Goal: Task Accomplishment & Management: Use online tool/utility

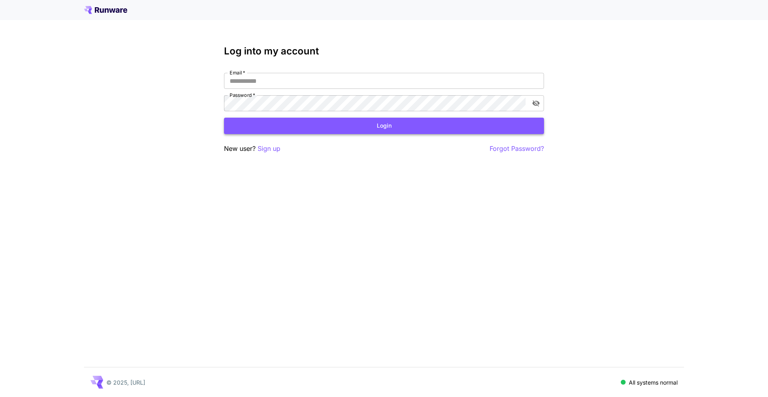
type input "**********"
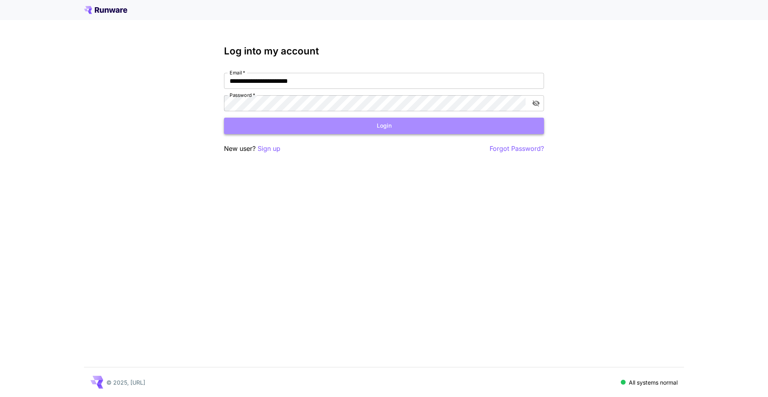
click at [347, 127] on button "Login" at bounding box center [384, 126] width 320 height 16
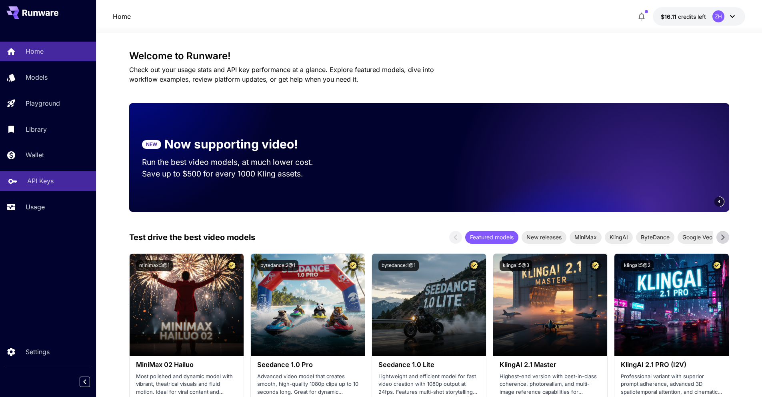
click at [49, 180] on p "API Keys" at bounding box center [40, 181] width 26 height 10
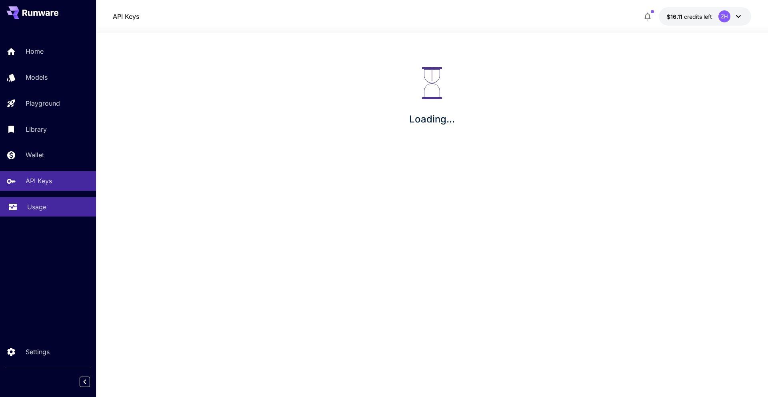
click at [61, 210] on div "Usage" at bounding box center [58, 207] width 62 height 10
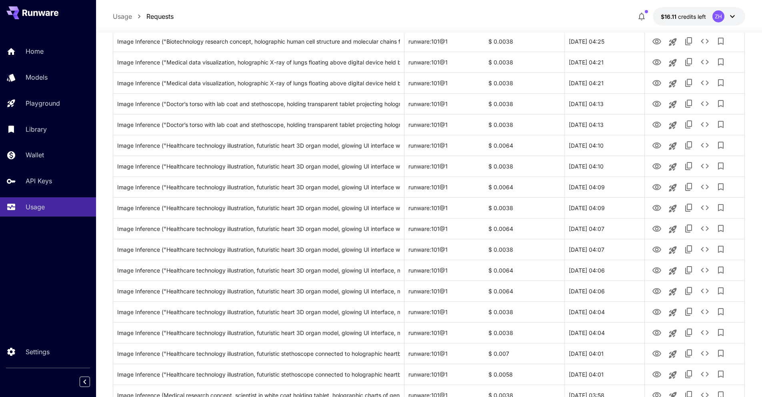
scroll to position [699, 0]
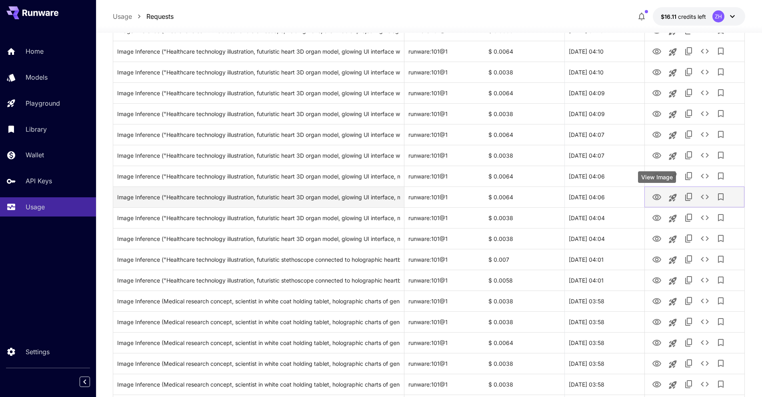
click at [661, 197] on icon "View Image" at bounding box center [657, 197] width 9 height 6
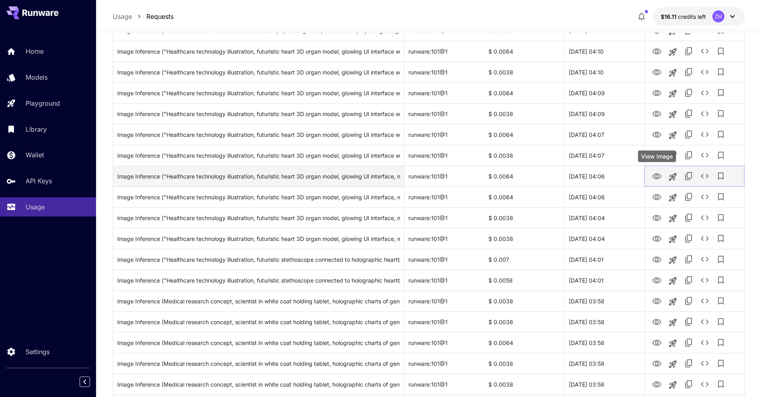
click at [652, 176] on icon "View Image" at bounding box center [657, 177] width 10 height 10
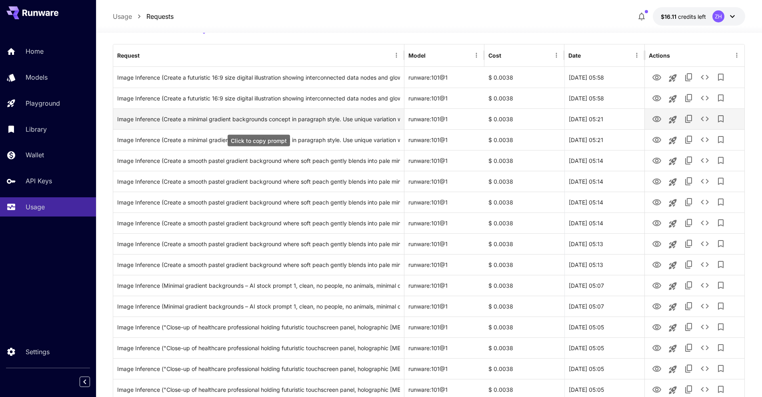
scroll to position [0, 0]
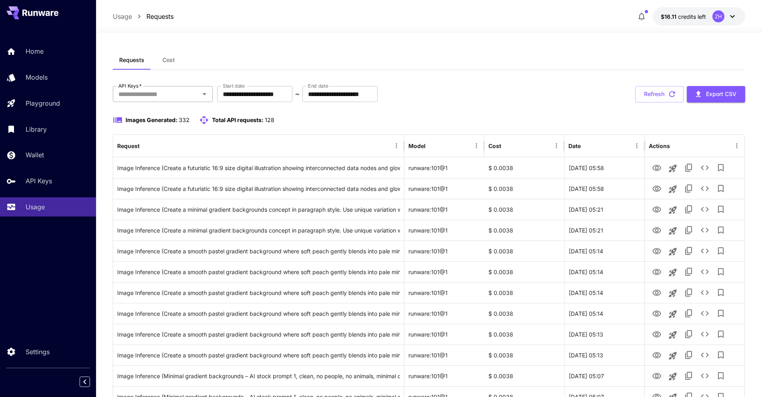
click at [200, 99] on div at bounding box center [204, 93] width 10 height 11
click at [206, 90] on icon "Open" at bounding box center [205, 94] width 10 height 10
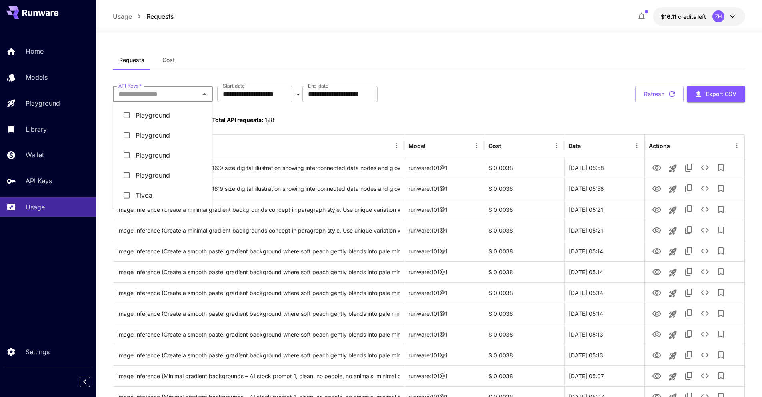
click at [301, 116] on div "Images Generated: 332 Total API requests: 128" at bounding box center [429, 120] width 633 height 10
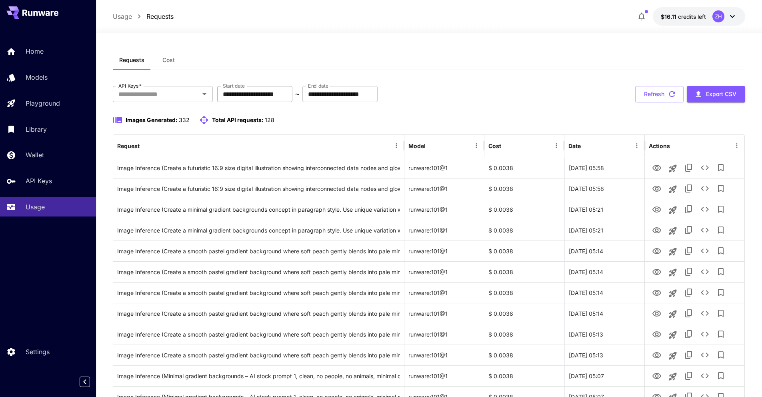
click at [280, 95] on input "**********" at bounding box center [254, 94] width 75 height 16
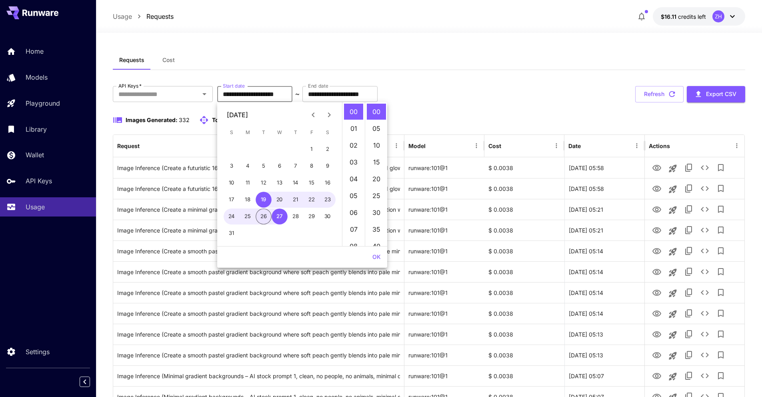
click at [264, 219] on button "26" at bounding box center [264, 216] width 16 height 16
type input "**********"
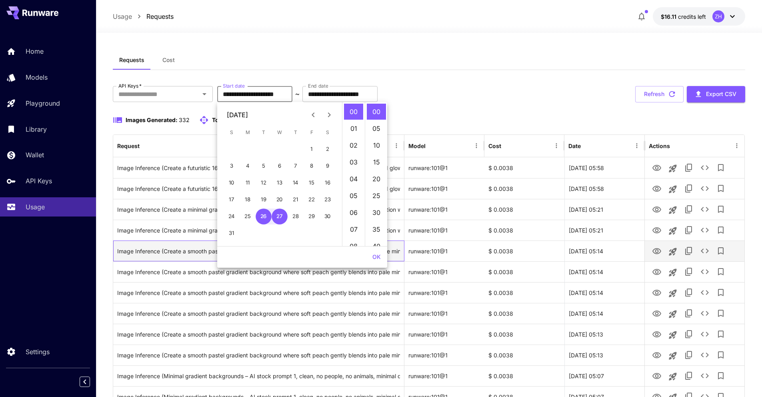
click at [389, 253] on div "Image Inference (Create a smooth pastel gradient background where soft peach ge…" at bounding box center [258, 251] width 283 height 20
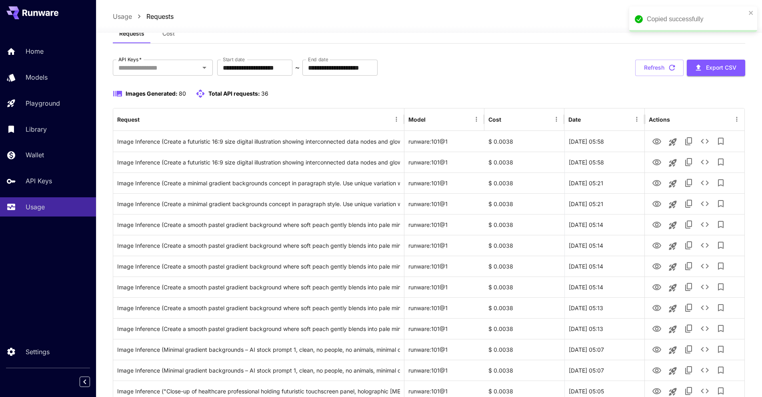
scroll to position [27, 0]
click at [507, 116] on icon "Sort" at bounding box center [507, 118] width 7 height 7
click at [489, 121] on div "Cost" at bounding box center [495, 119] width 13 height 7
click at [507, 122] on icon "Sort" at bounding box center [507, 118] width 7 height 7
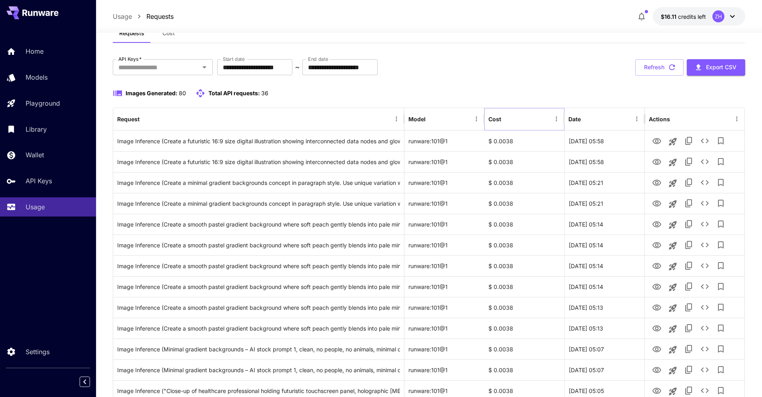
click at [507, 122] on icon "Sort" at bounding box center [507, 118] width 7 height 7
click at [503, 117] on button "Sort" at bounding box center [507, 118] width 11 height 11
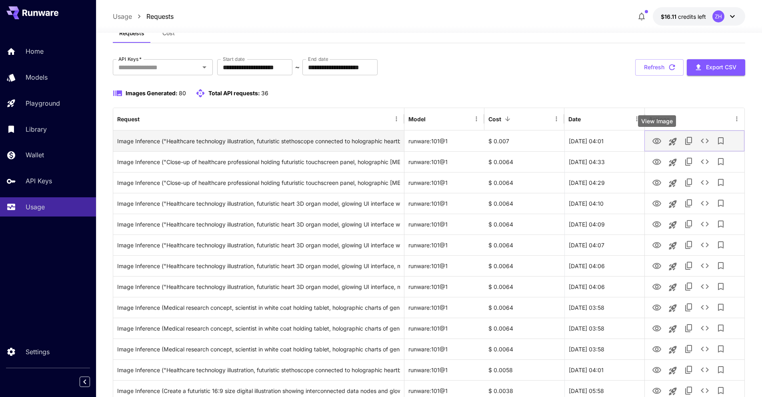
click at [654, 140] on icon "View Image" at bounding box center [657, 141] width 10 height 10
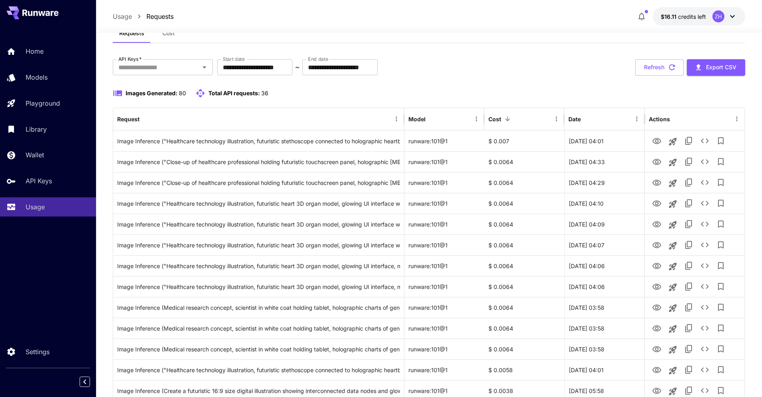
click at [493, 72] on div "**********" at bounding box center [429, 67] width 633 height 16
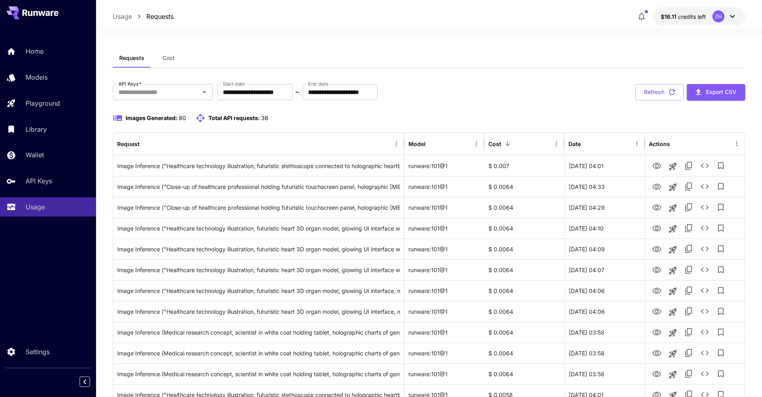
scroll to position [0, 0]
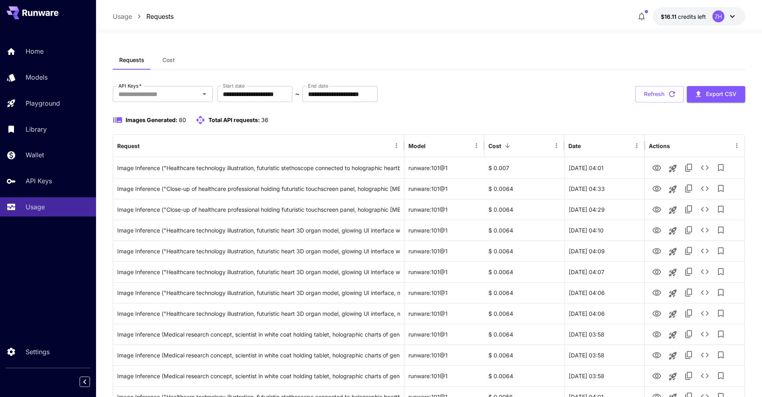
click at [174, 59] on button "Cost" at bounding box center [169, 59] width 36 height 19
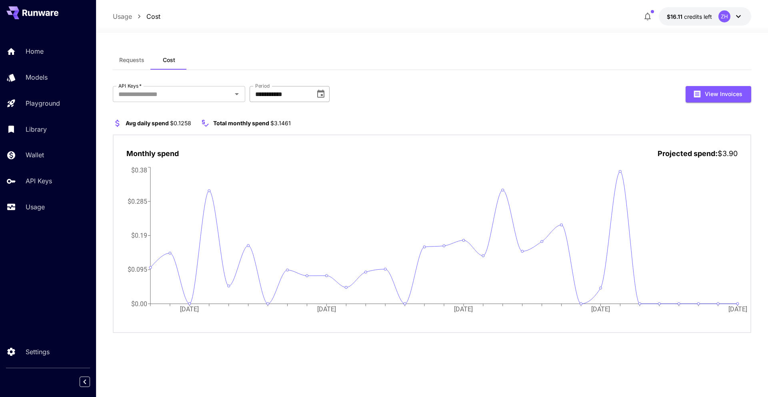
click at [316, 95] on icon "Choose date, selected date is Aug 1, 2025" at bounding box center [321, 94] width 10 height 10
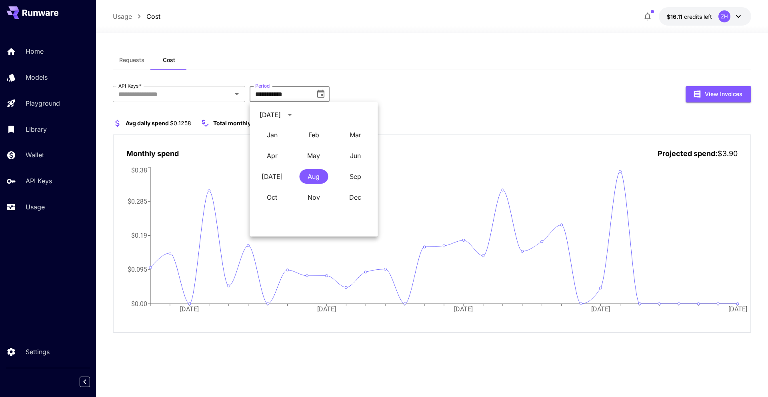
click at [381, 94] on div "**********" at bounding box center [432, 94] width 639 height 16
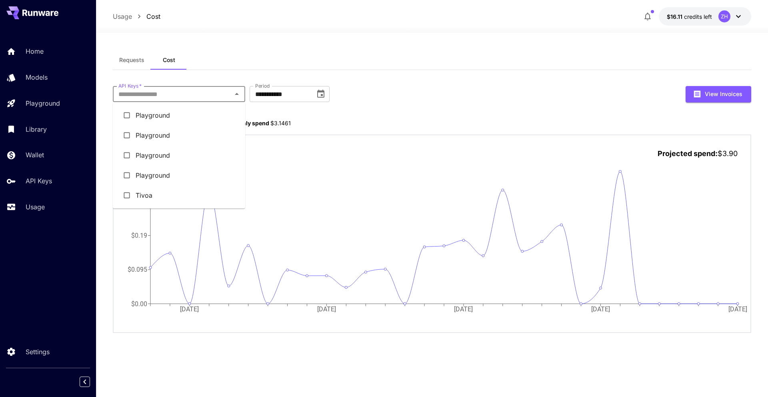
click at [217, 92] on input "API Keys   *" at bounding box center [172, 93] width 114 height 11
click at [439, 88] on div "**********" at bounding box center [432, 94] width 639 height 16
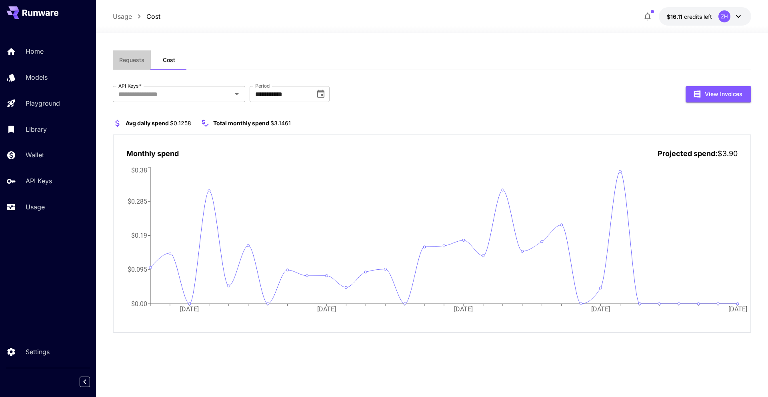
click at [129, 60] on span "Requests" at bounding box center [131, 59] width 25 height 7
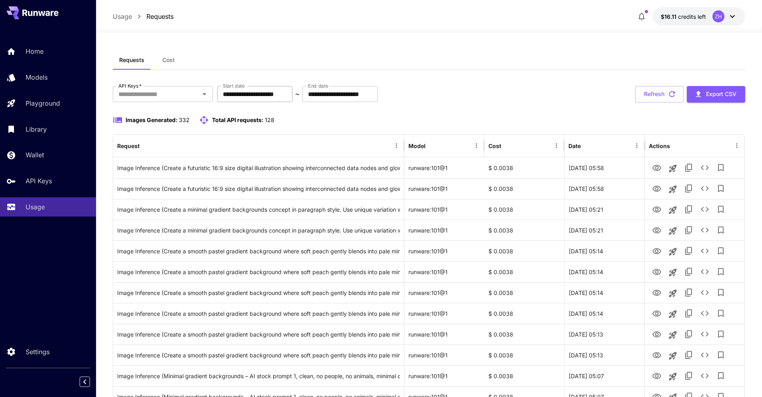
click at [284, 93] on input "**********" at bounding box center [254, 94] width 75 height 16
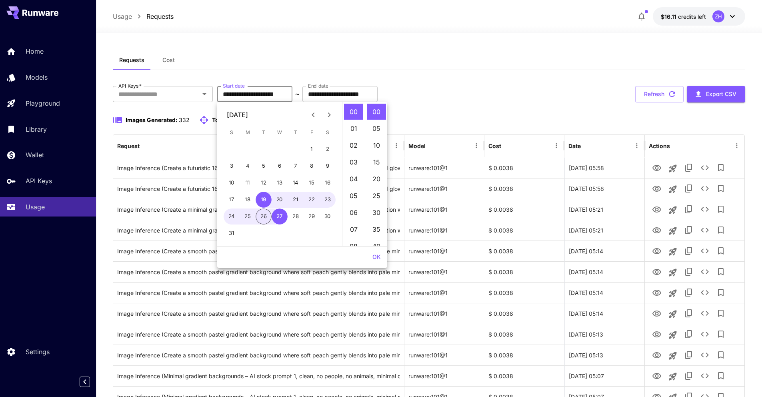
click at [265, 219] on button "26" at bounding box center [264, 216] width 16 height 16
type input "**********"
click at [380, 258] on button "OK" at bounding box center [376, 257] width 15 height 15
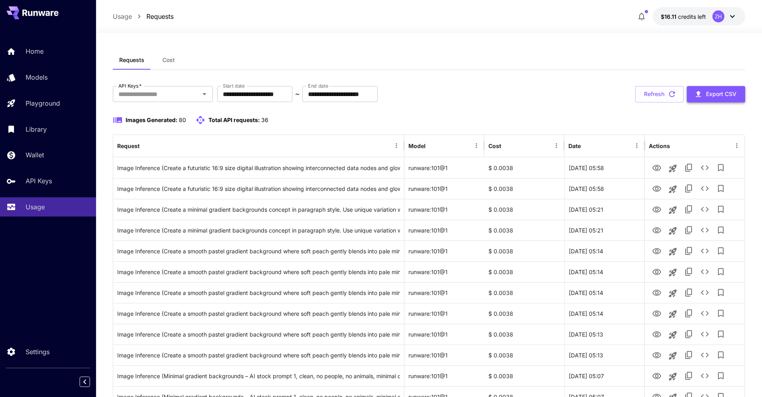
click at [701, 97] on icon "button" at bounding box center [698, 94] width 9 height 9
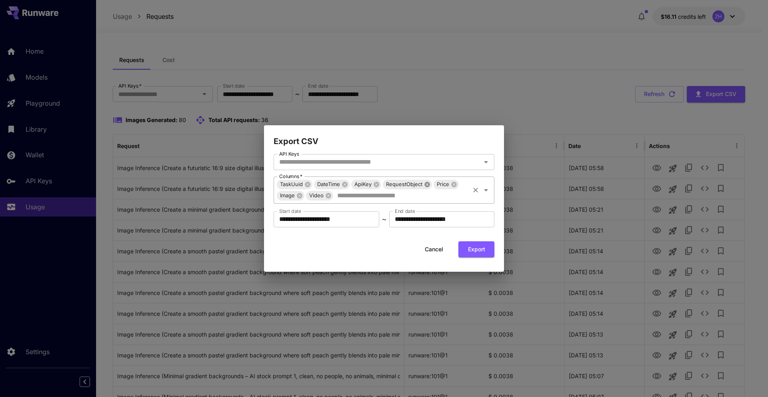
click at [428, 186] on icon at bounding box center [426, 184] width 5 height 5
click at [441, 252] on button "Cancel" at bounding box center [434, 249] width 36 height 16
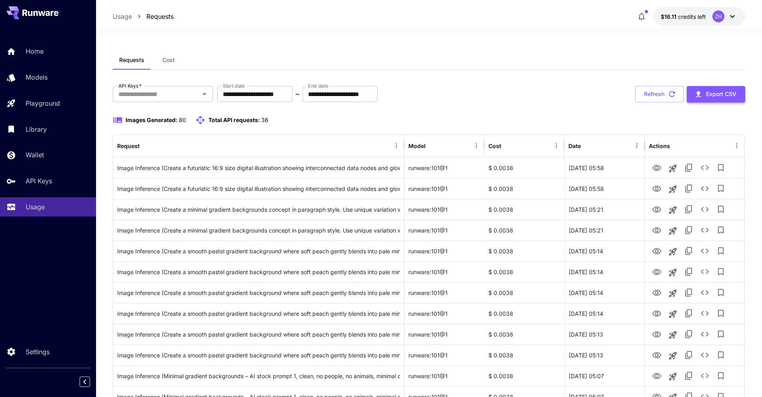
click at [703, 99] on button "Export CSV" at bounding box center [716, 94] width 58 height 16
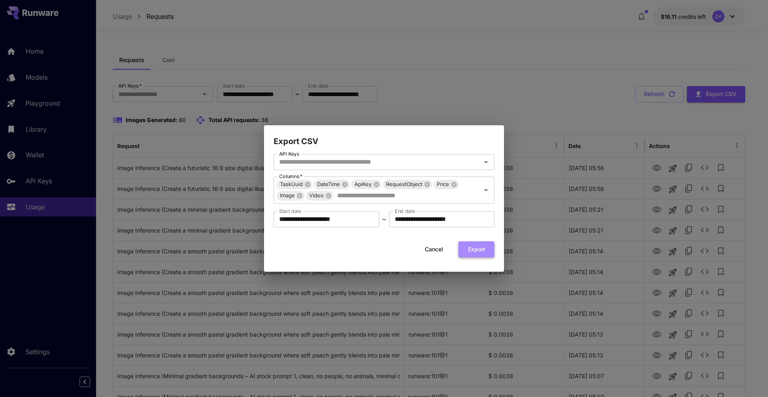
click at [469, 249] on button "Export" at bounding box center [477, 249] width 36 height 16
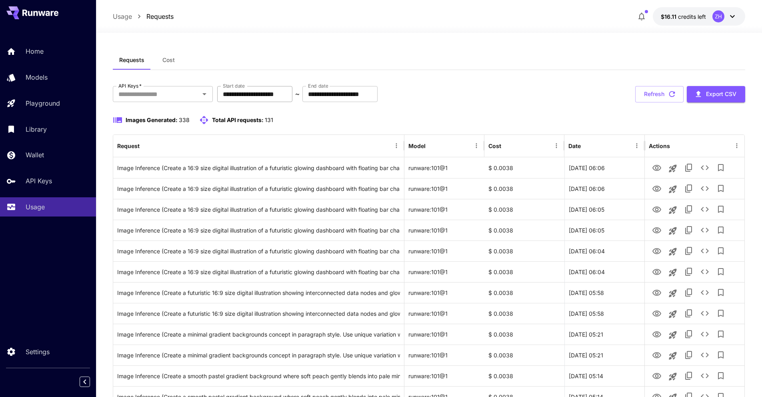
click at [279, 94] on input "**********" at bounding box center [254, 94] width 75 height 16
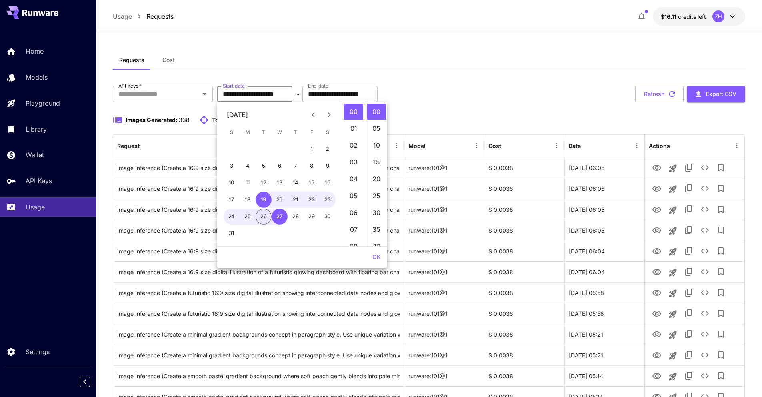
click at [262, 216] on button "26" at bounding box center [264, 216] width 16 height 16
type input "**********"
click at [380, 253] on button "OK" at bounding box center [376, 257] width 15 height 15
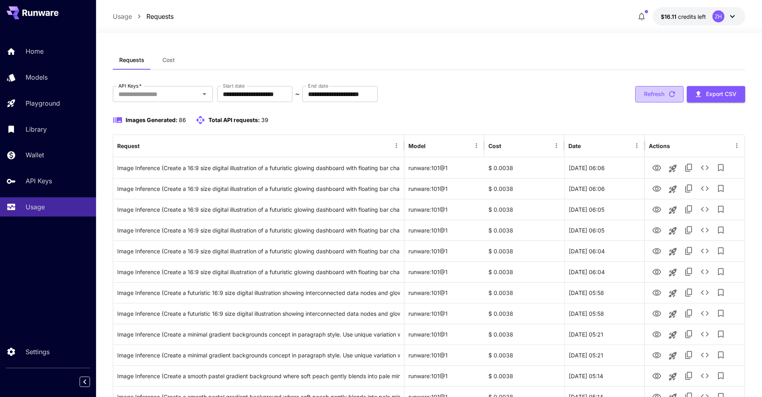
click at [672, 98] on icon "button" at bounding box center [672, 94] width 9 height 9
click at [501, 144] on div "Cost" at bounding box center [520, 146] width 62 height 22
click at [505, 144] on icon "Sort" at bounding box center [507, 145] width 7 height 7
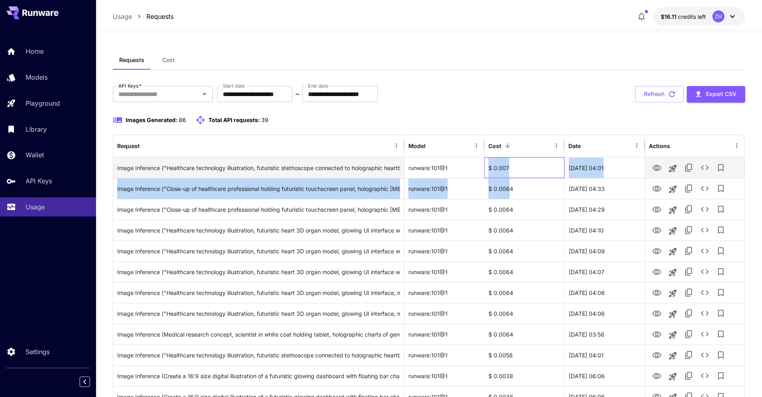
drag, startPoint x: 489, startPoint y: 164, endPoint x: 520, endPoint y: 160, distance: 31.8
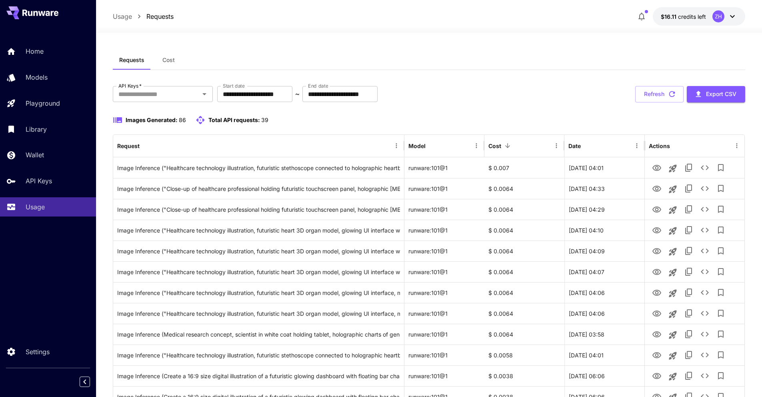
click at [556, 146] on icon "Menu" at bounding box center [556, 145] width 7 height 7
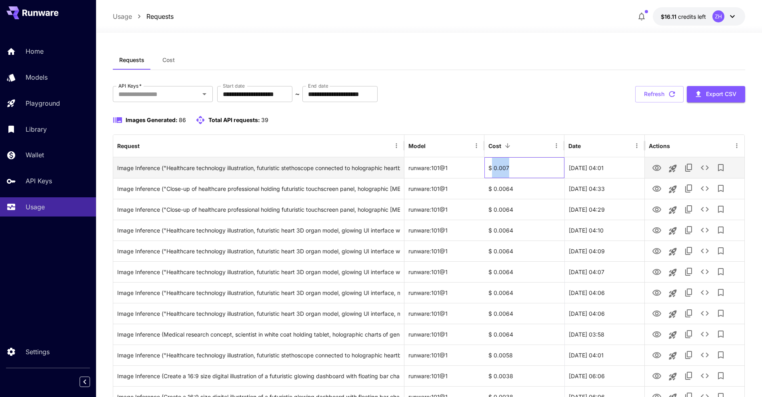
drag, startPoint x: 492, startPoint y: 168, endPoint x: 509, endPoint y: 169, distance: 17.2
click at [509, 169] on div "$ 0.007" at bounding box center [525, 167] width 80 height 21
copy div "0.007"
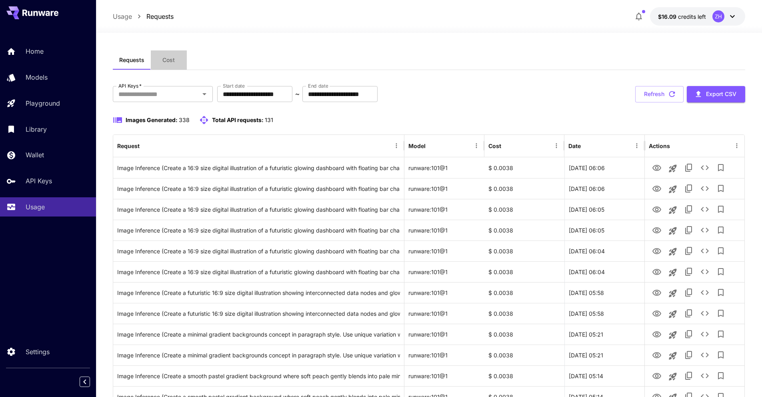
click at [175, 56] on button "Cost" at bounding box center [169, 59] width 36 height 19
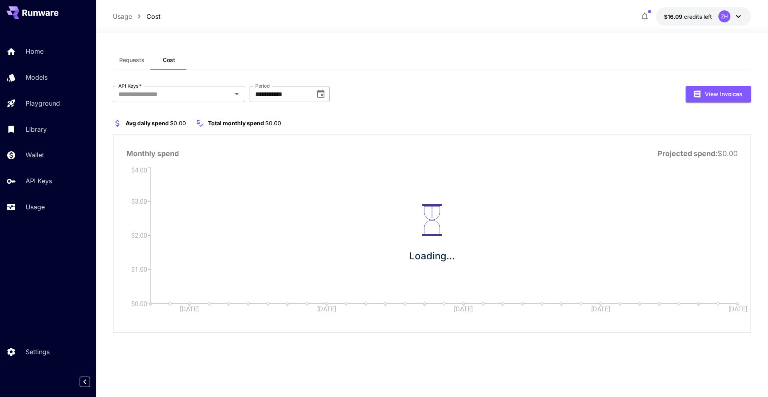
click at [319, 94] on icon "Choose date, selected date is Aug 1, 2025" at bounding box center [321, 94] width 10 height 10
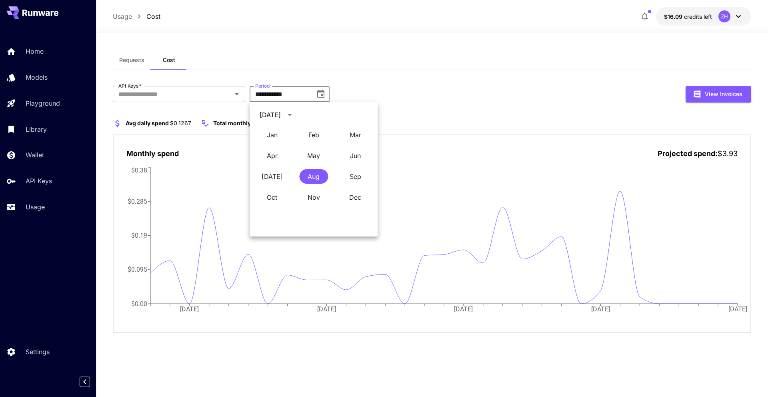
click at [451, 104] on div "**********" at bounding box center [432, 209] width 639 height 247
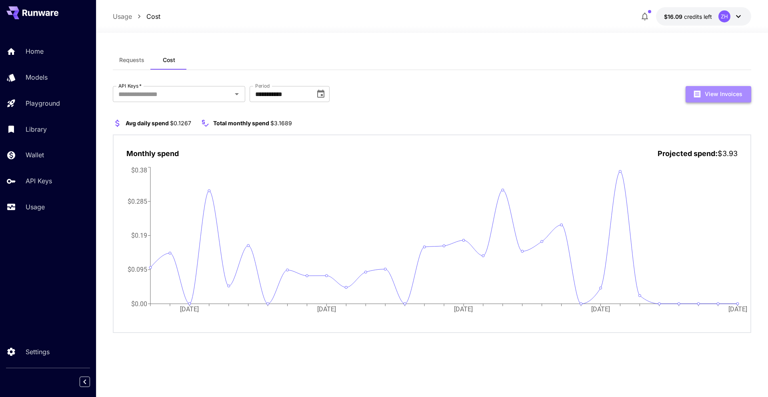
click at [731, 99] on button "View Invoices" at bounding box center [719, 94] width 66 height 16
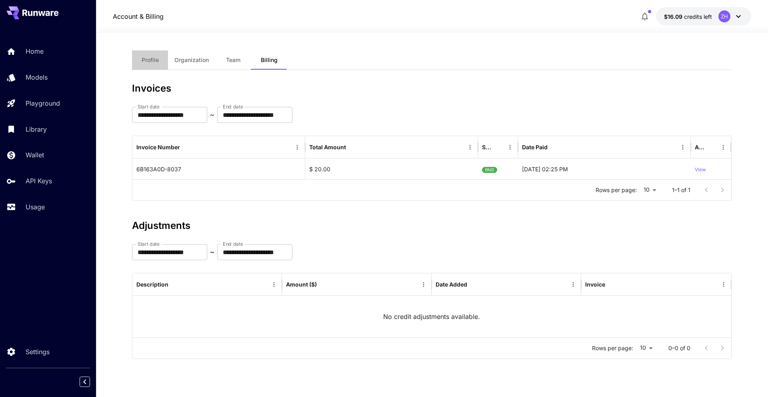
click at [154, 61] on span "Profile" at bounding box center [150, 59] width 17 height 7
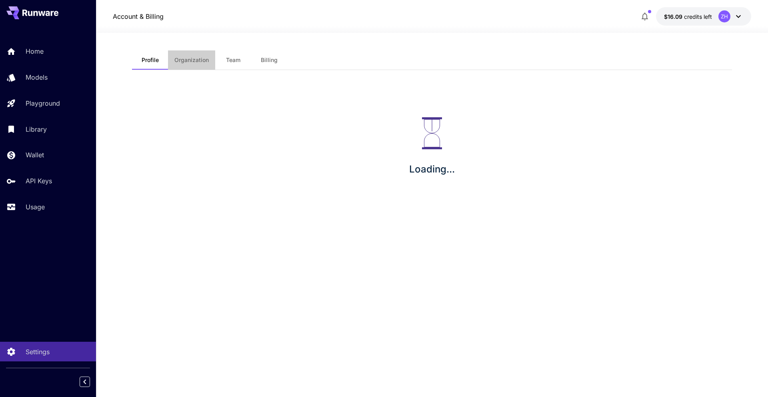
click at [192, 61] on span "Organization" at bounding box center [191, 59] width 34 height 7
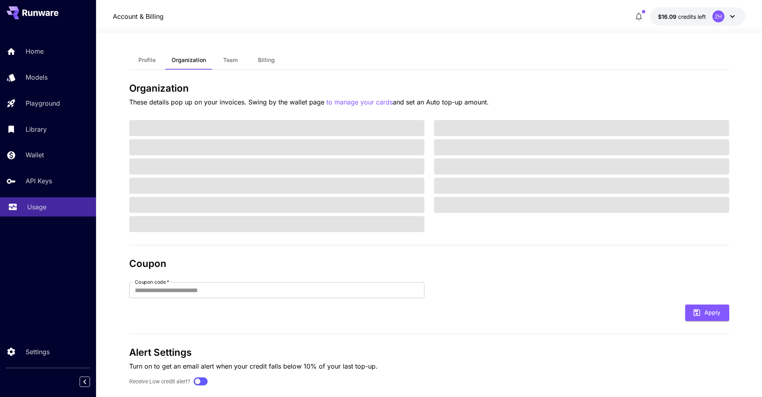
click at [44, 202] on link "Usage" at bounding box center [48, 207] width 96 height 20
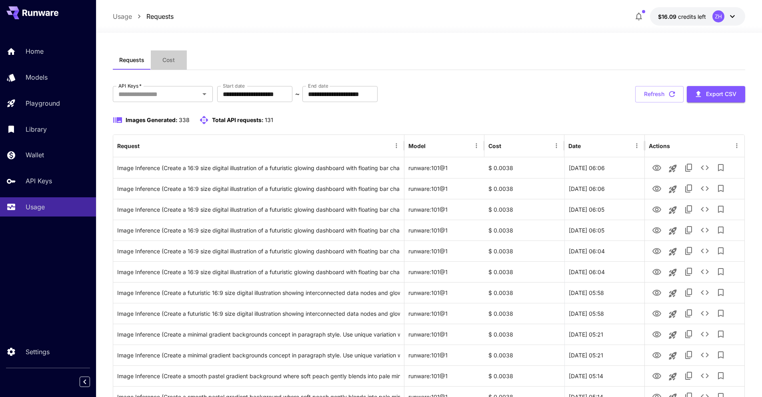
click at [172, 65] on button "Cost" at bounding box center [169, 59] width 36 height 19
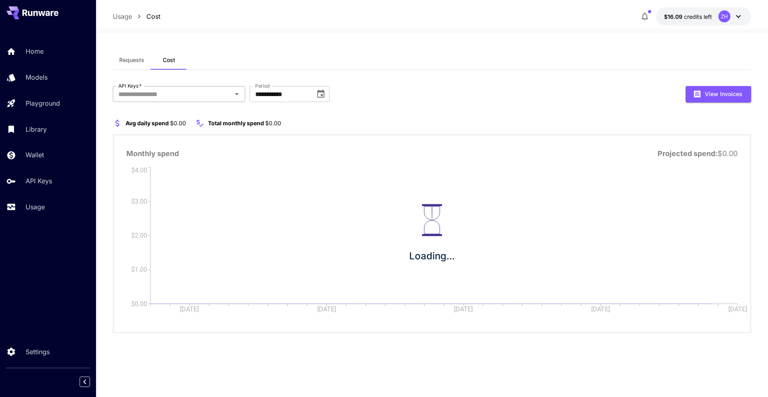
click at [151, 101] on div "API Keys   *" at bounding box center [179, 94] width 132 height 16
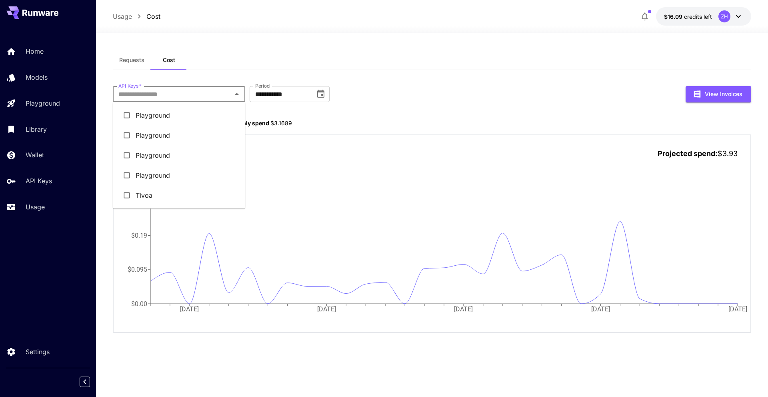
click at [136, 191] on li "Tivoa" at bounding box center [179, 195] width 132 height 20
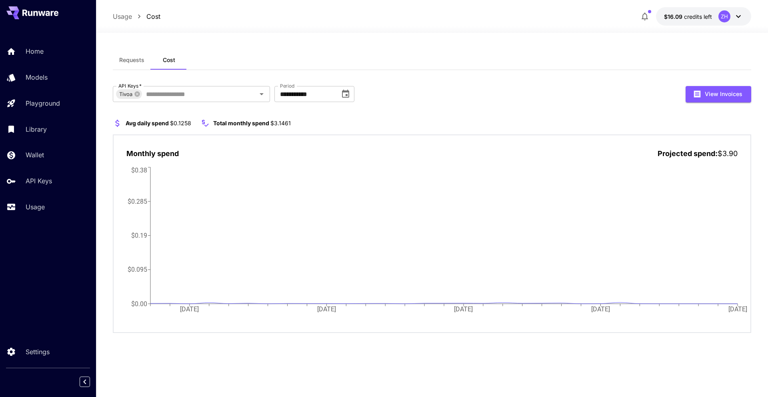
click at [422, 105] on div "**********" at bounding box center [432, 209] width 639 height 247
click at [139, 92] on icon at bounding box center [136, 93] width 5 height 5
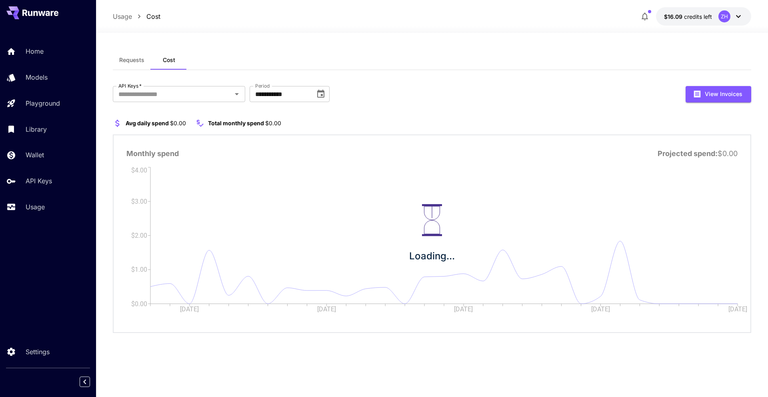
click at [132, 65] on button "Requests" at bounding box center [132, 59] width 38 height 19
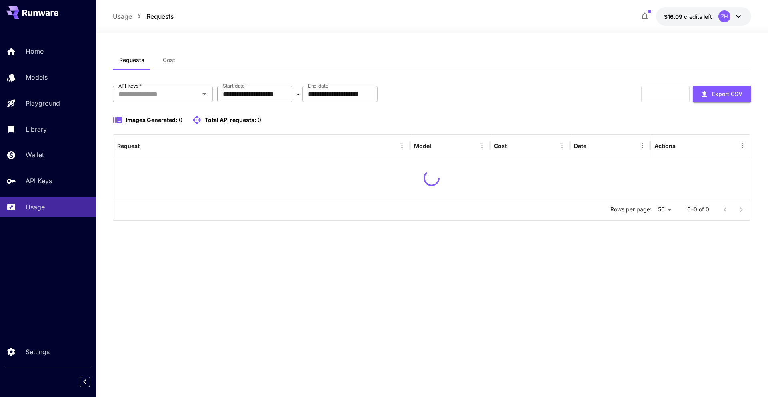
click at [278, 94] on input "**********" at bounding box center [254, 94] width 75 height 16
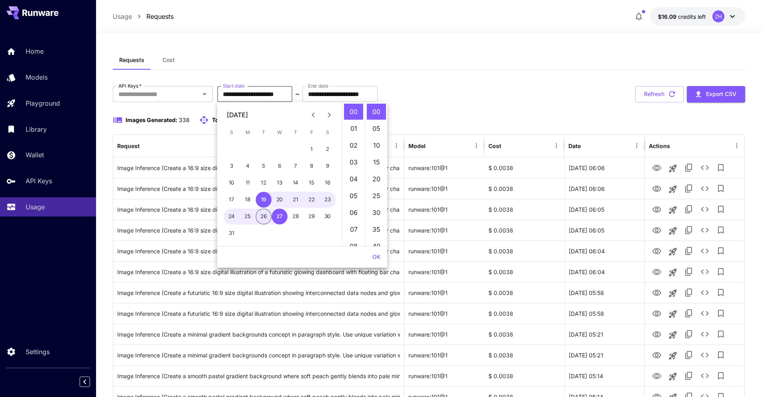
click at [263, 222] on button "26" at bounding box center [264, 216] width 16 height 16
type input "**********"
click at [378, 254] on button "OK" at bounding box center [376, 257] width 15 height 15
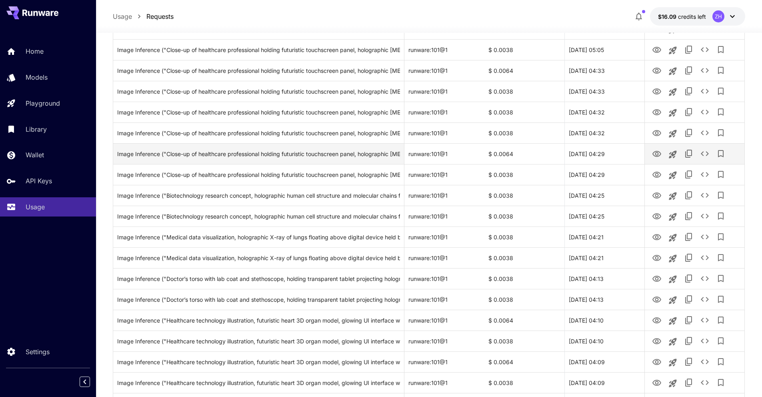
scroll to position [846, 0]
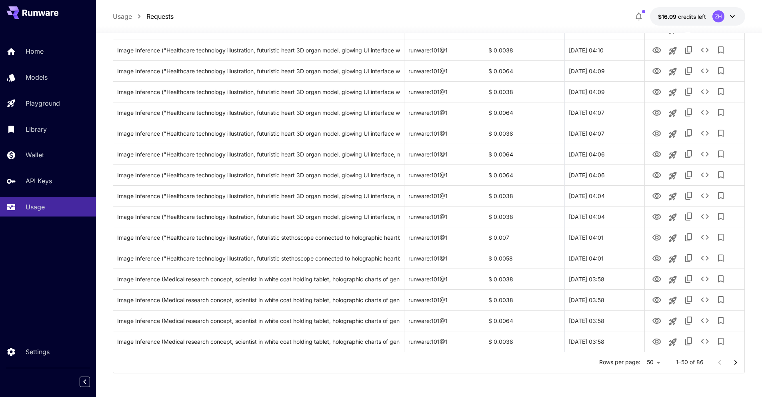
click at [733, 364] on icon "Go to next page" at bounding box center [736, 363] width 10 height 10
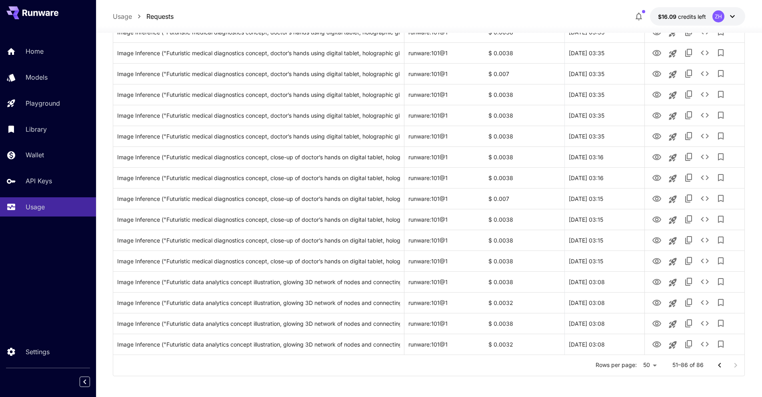
scroll to position [555, 0]
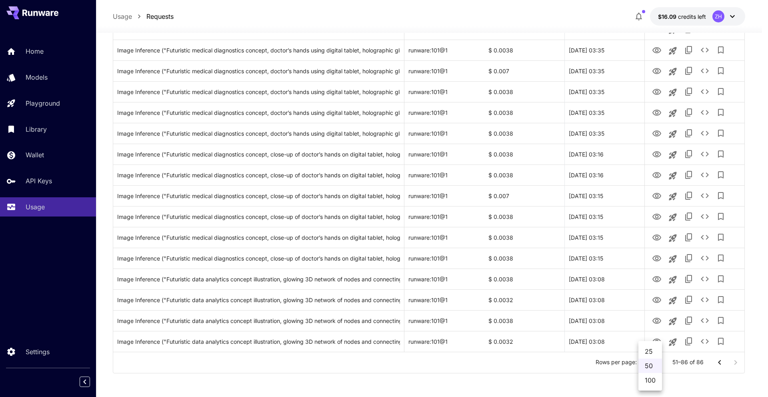
click at [652, 378] on li "100" at bounding box center [651, 380] width 24 height 14
type input "***"
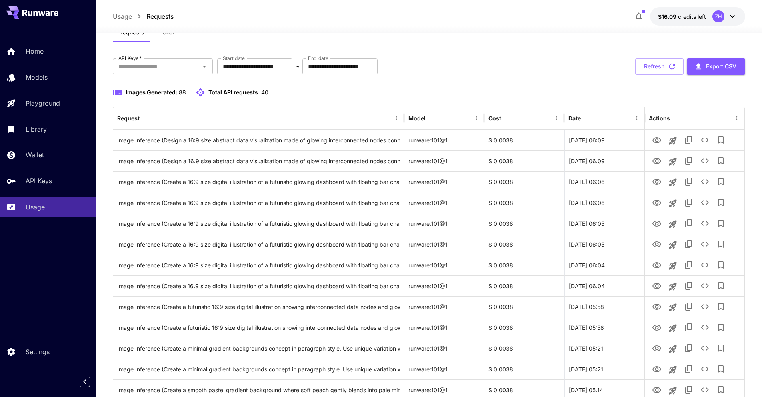
scroll to position [0, 0]
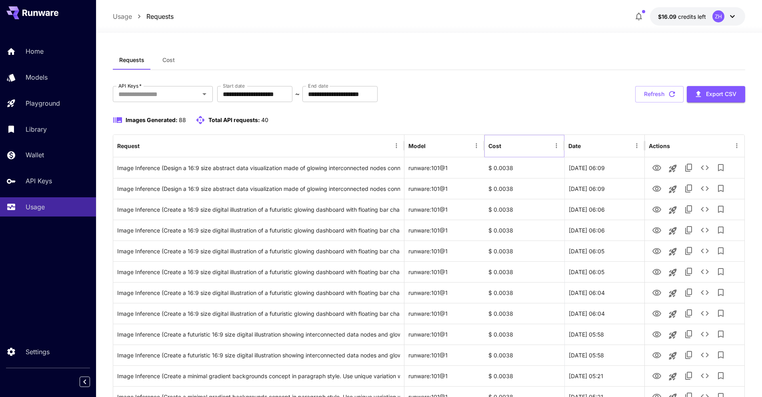
click at [558, 147] on icon "Menu" at bounding box center [556, 145] width 7 height 7
click at [700, 93] on icon "button" at bounding box center [698, 94] width 9 height 9
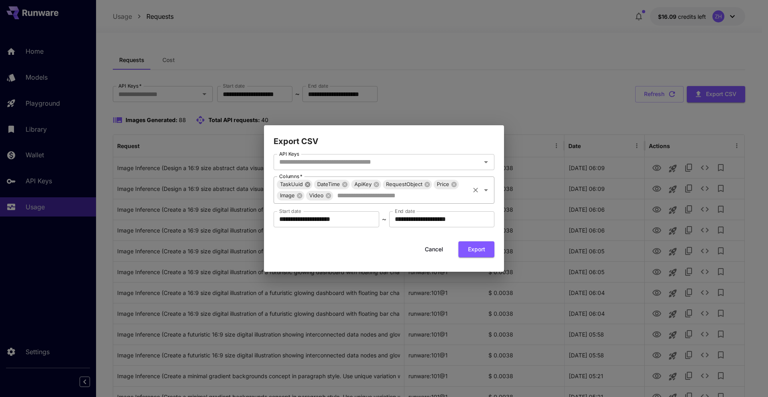
click at [308, 182] on icon at bounding box center [307, 184] width 5 height 5
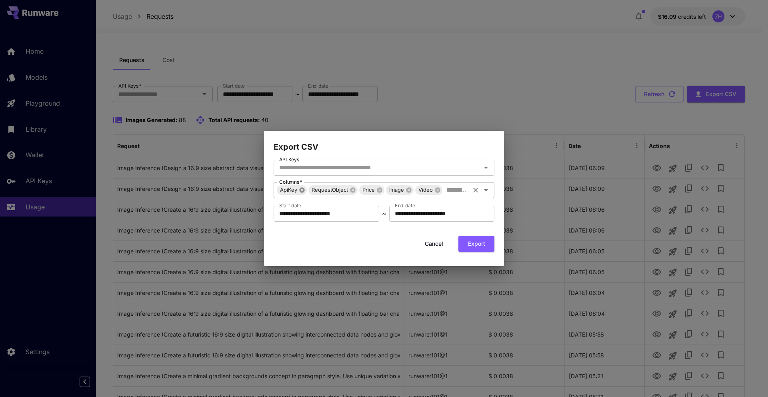
click at [300, 190] on icon at bounding box center [301, 189] width 5 height 5
click at [320, 189] on icon at bounding box center [321, 190] width 6 height 6
click at [356, 190] on icon at bounding box center [354, 189] width 5 height 5
click at [327, 190] on icon at bounding box center [326, 189] width 5 height 5
click at [487, 193] on icon "Open" at bounding box center [486, 190] width 10 height 10
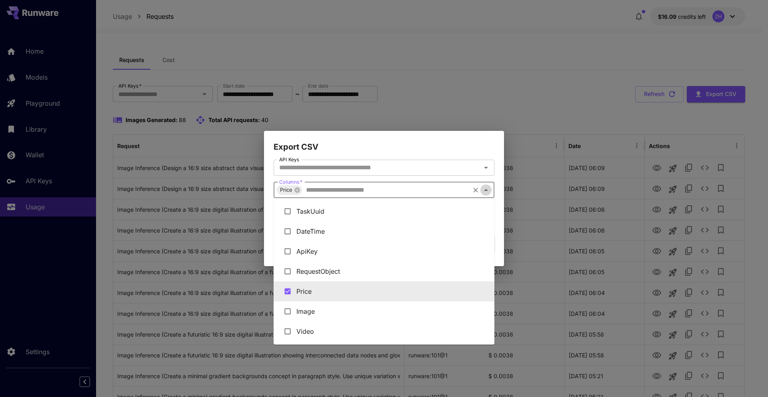
click at [487, 192] on icon "Close" at bounding box center [486, 190] width 10 height 10
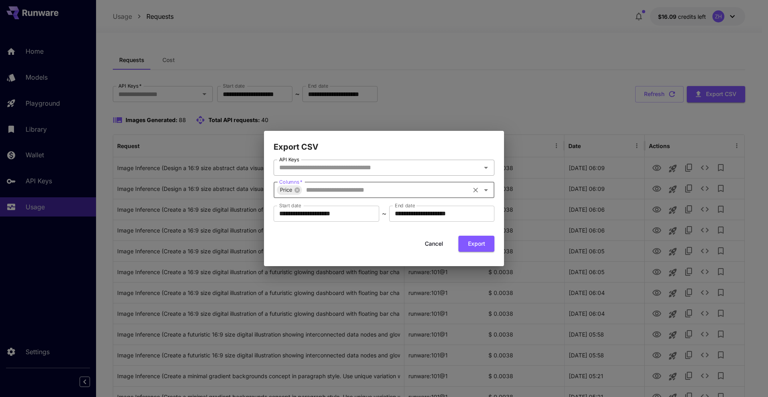
click at [391, 166] on input "API Keys" at bounding box center [377, 167] width 203 height 11
click at [358, 151] on h2 "Export CSV" at bounding box center [384, 142] width 240 height 22
click at [473, 245] on button "Export" at bounding box center [477, 244] width 36 height 16
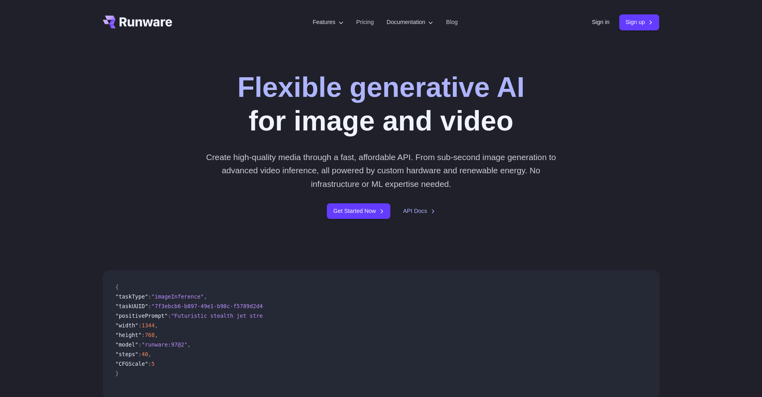
click at [592, 27] on div "Sign in Sign up" at bounding box center [626, 22] width 68 height 16
click at [595, 23] on link "Sign in" at bounding box center [601, 22] width 18 height 9
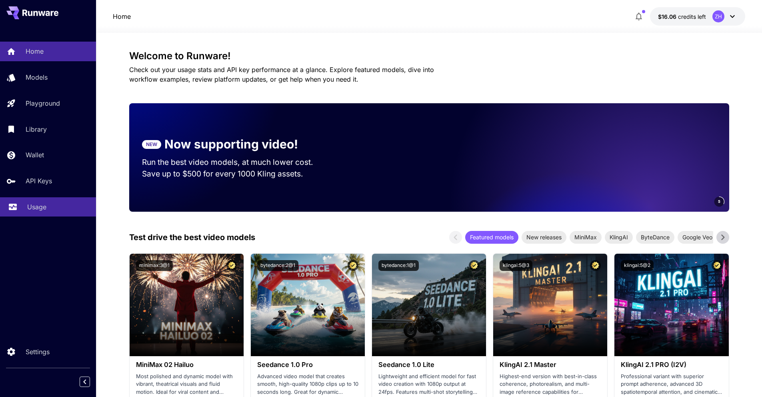
click at [37, 212] on p "Usage" at bounding box center [36, 207] width 19 height 10
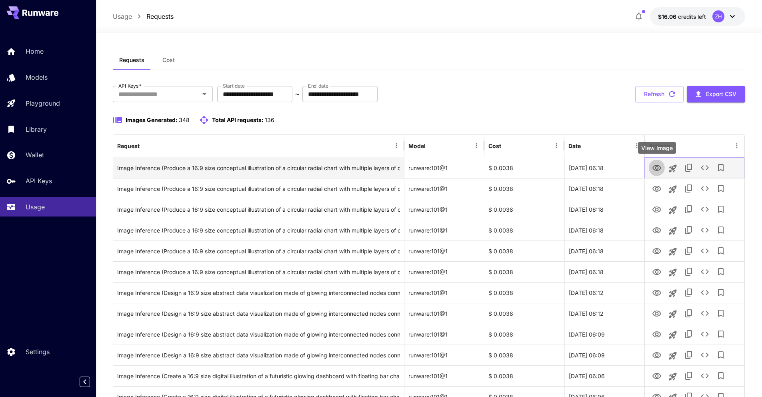
click at [654, 170] on icon "View Image" at bounding box center [657, 168] width 10 height 10
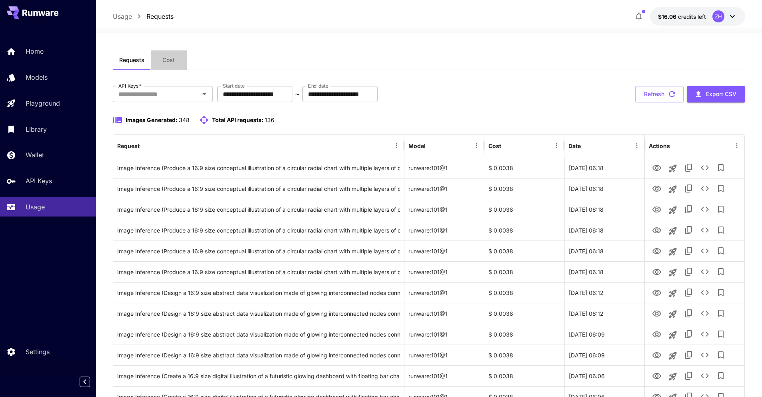
click at [169, 65] on button "Cost" at bounding box center [169, 59] width 36 height 19
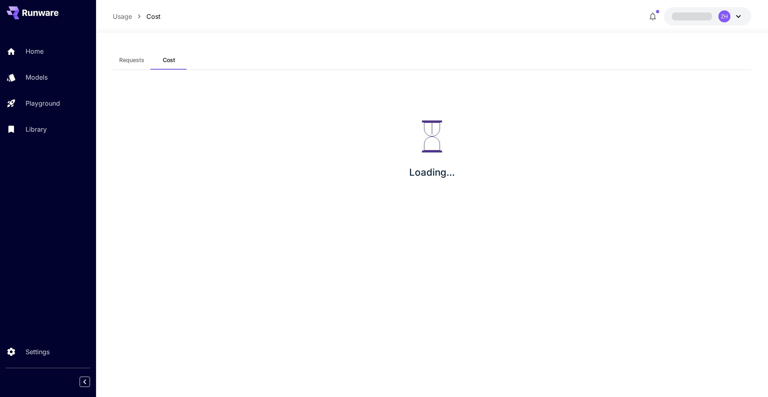
click at [138, 60] on span "Requests" at bounding box center [131, 59] width 25 height 7
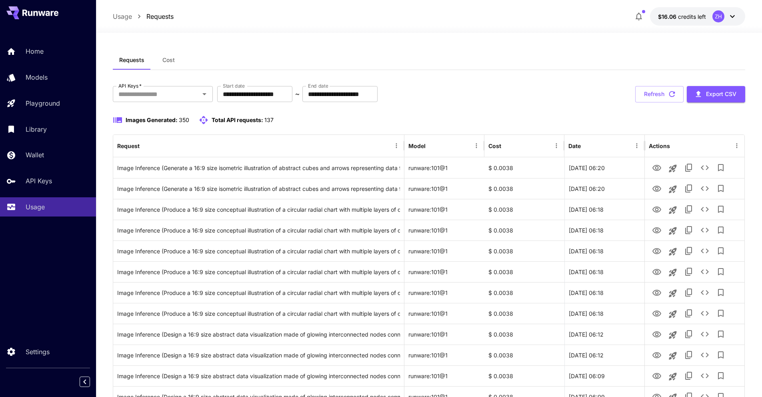
click at [490, 118] on div "Images Generated: 350 Total API requests: 137" at bounding box center [429, 120] width 633 height 10
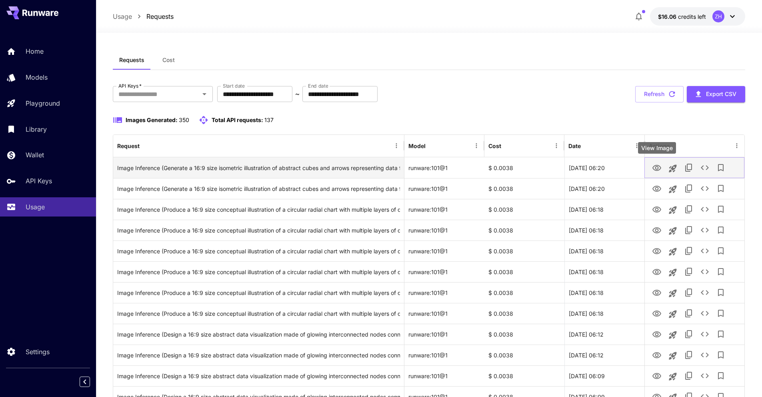
click at [653, 166] on icon "View Image" at bounding box center [657, 168] width 10 height 10
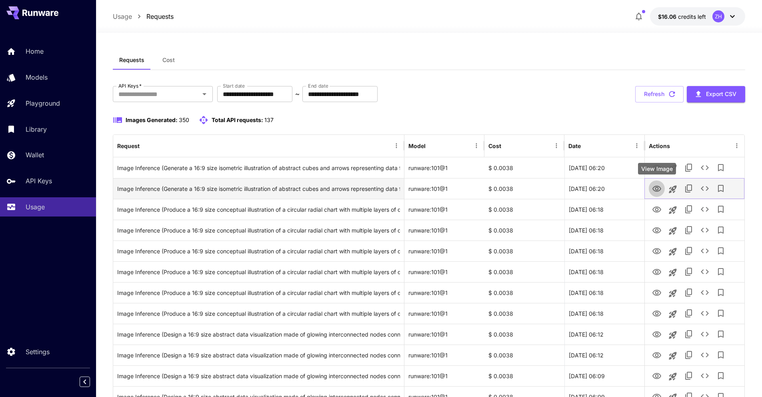
click at [653, 184] on icon "View Image" at bounding box center [657, 189] width 10 height 10
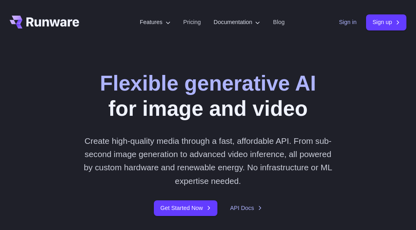
click at [342, 19] on link "Sign in" at bounding box center [348, 22] width 18 height 9
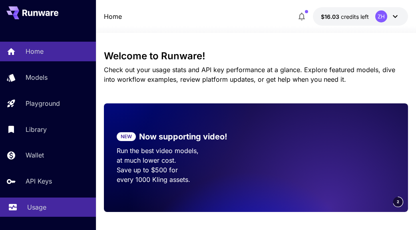
click at [38, 212] on p "Usage" at bounding box center [36, 207] width 19 height 10
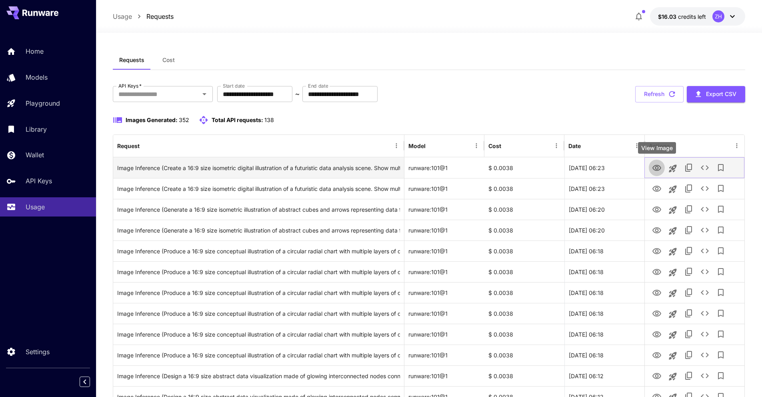
click at [416, 165] on button "View Image" at bounding box center [657, 167] width 16 height 16
click at [416, 164] on button "View Image" at bounding box center [657, 167] width 16 height 16
click at [416, 170] on icon "View Image" at bounding box center [657, 168] width 9 height 6
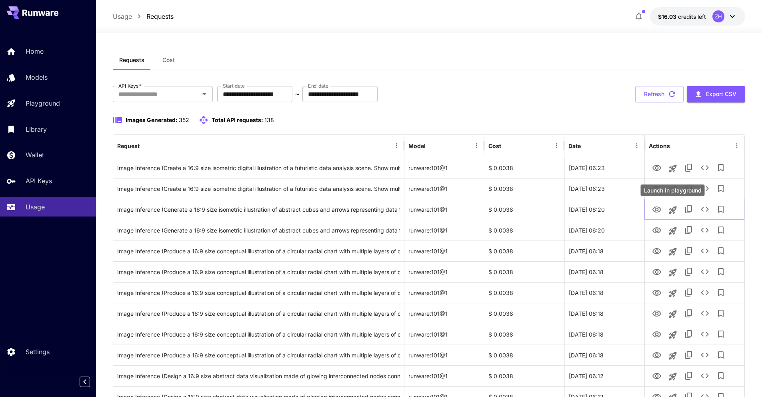
click at [416, 192] on div "Launch in playground" at bounding box center [673, 190] width 64 height 12
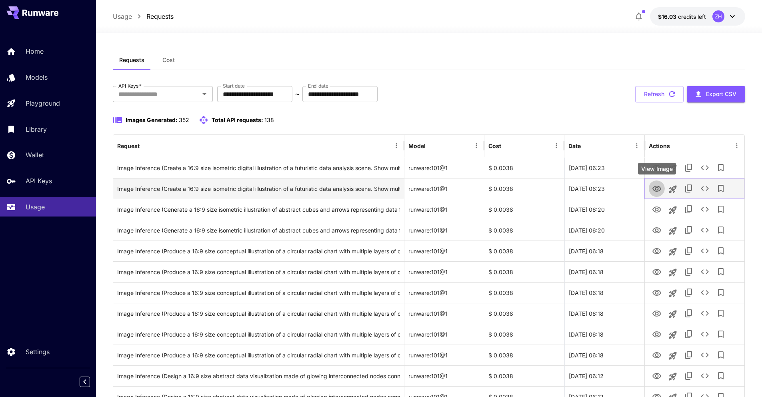
click at [416, 189] on icon "View Image" at bounding box center [657, 189] width 10 height 10
